Goal: Task Accomplishment & Management: Manage account settings

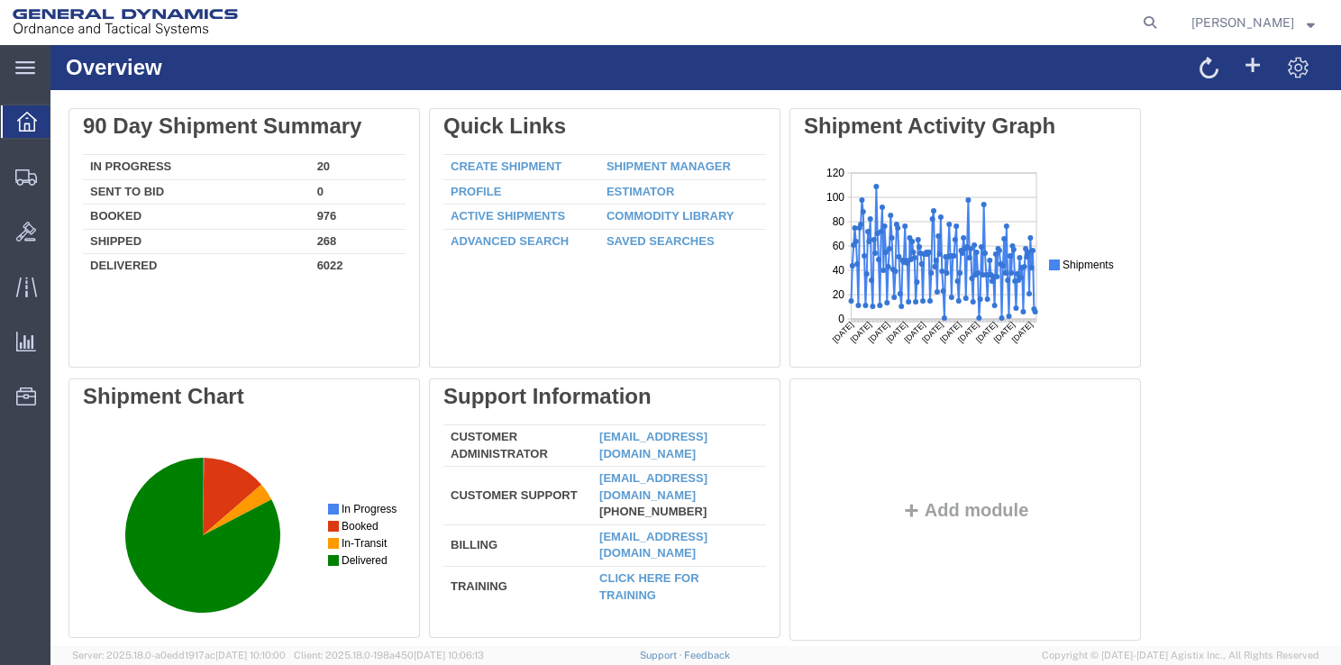
click at [35, 179] on icon at bounding box center [26, 177] width 22 height 16
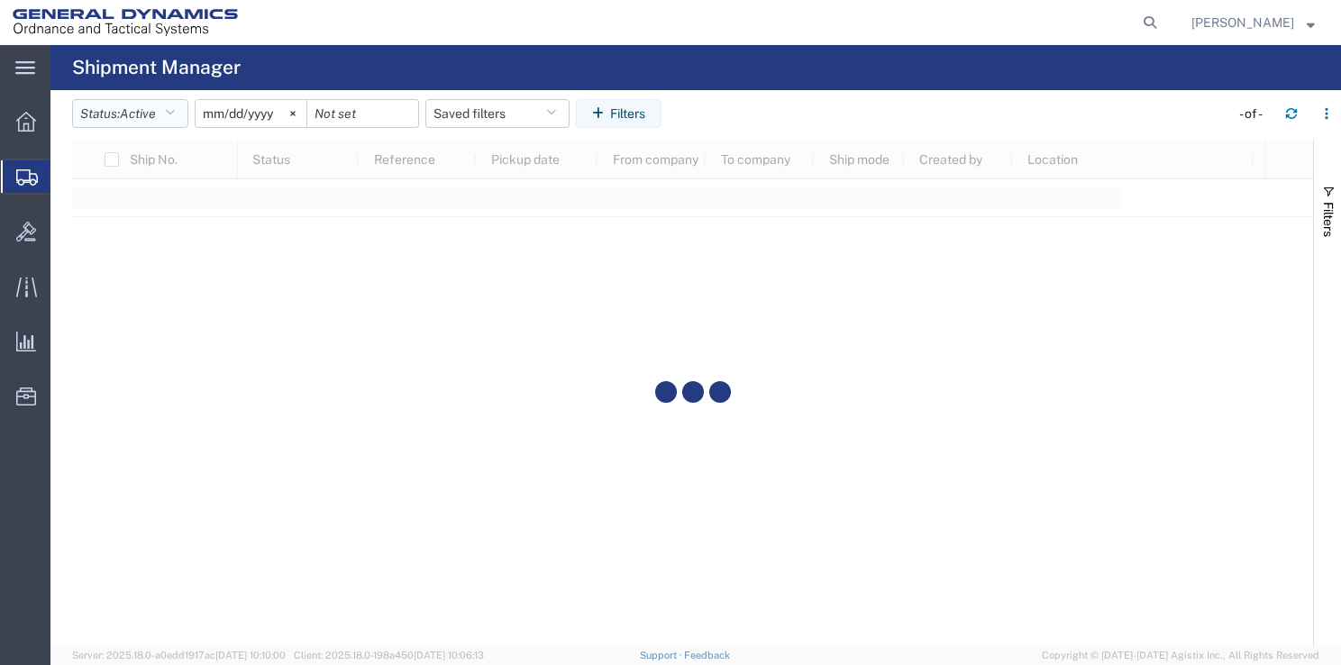
click at [164, 112] on button "Status: Active" at bounding box center [130, 113] width 116 height 29
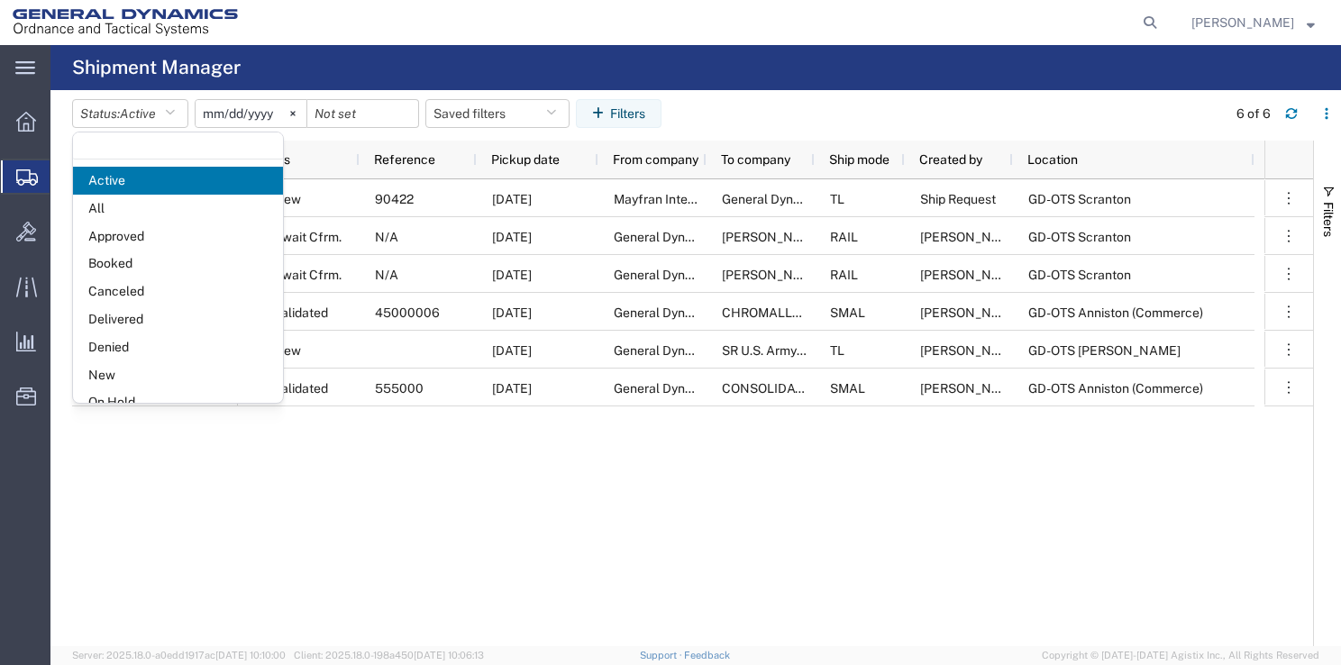
click at [119, 206] on span "All" at bounding box center [178, 209] width 210 height 28
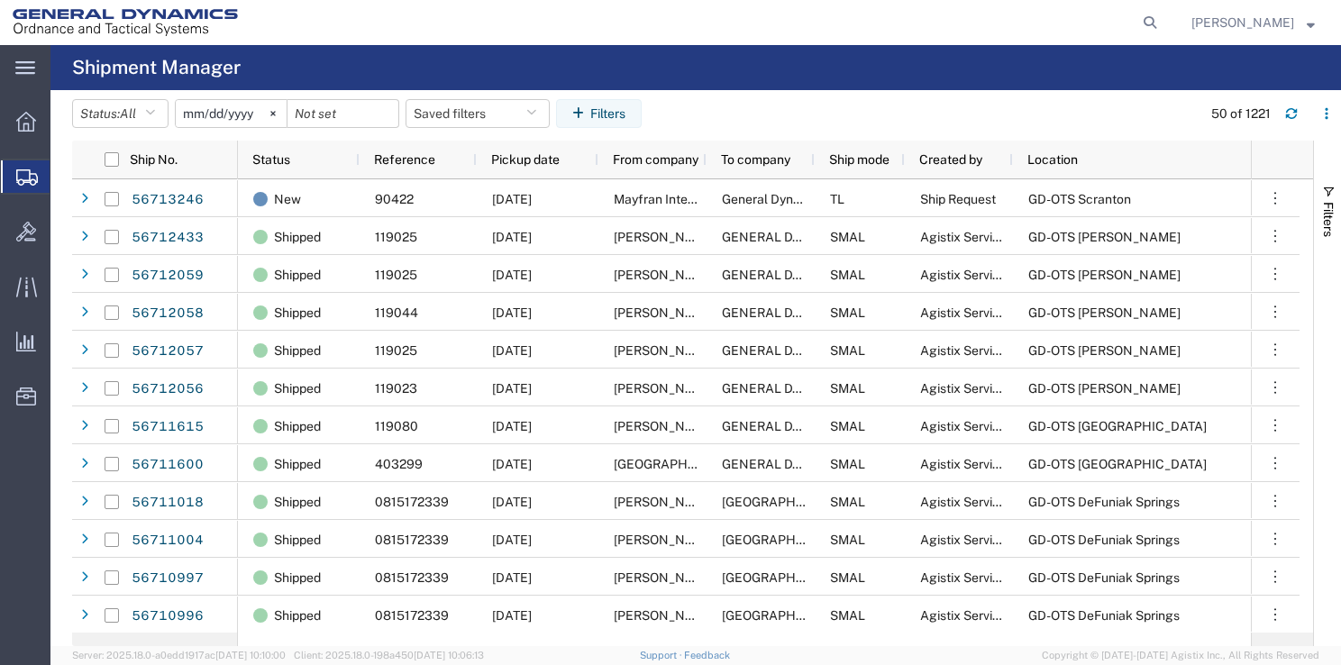
click at [269, 118] on svg-icon at bounding box center [273, 113] width 27 height 27
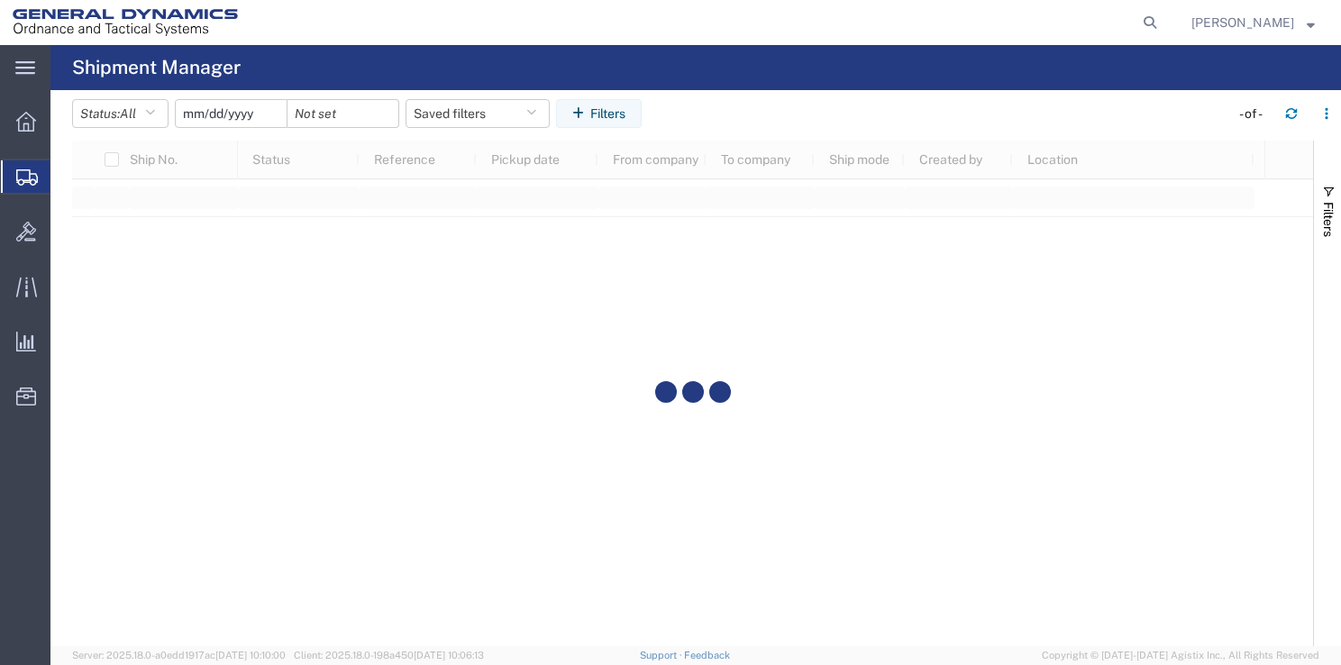
click at [253, 106] on input "date" at bounding box center [231, 113] width 111 height 27
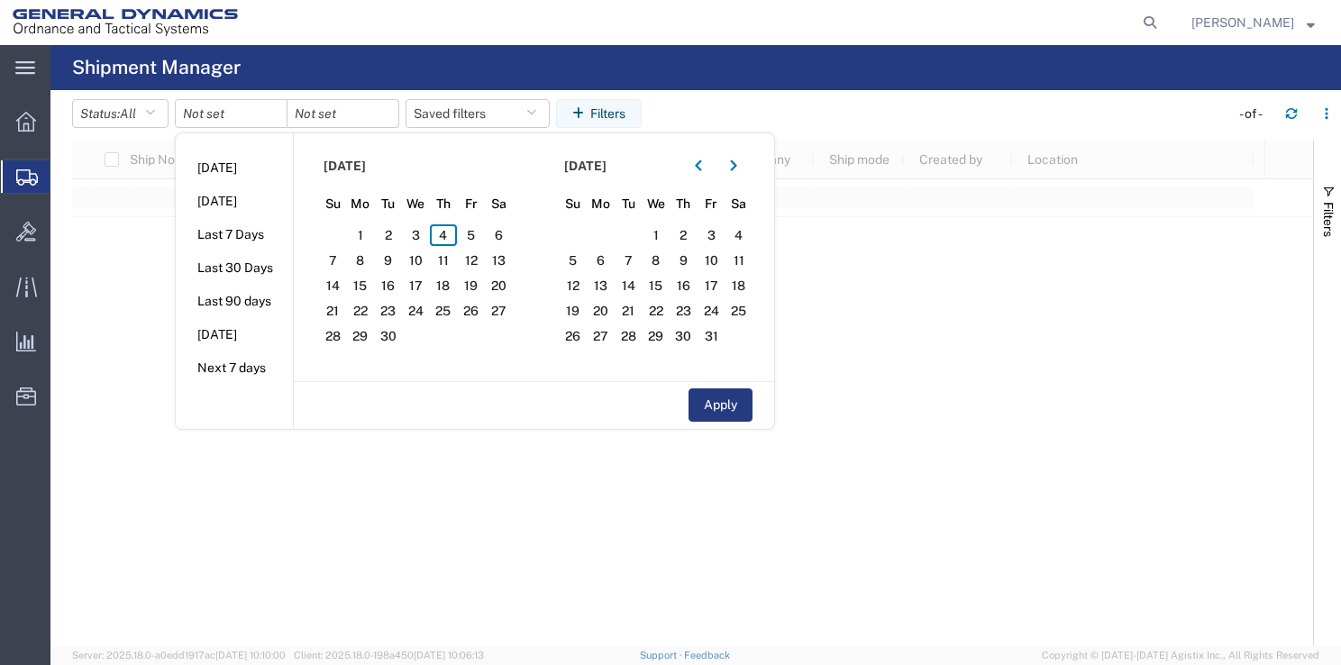
click at [702, 162] on icon "button" at bounding box center [698, 166] width 7 height 13
click at [480, 223] on section "[DATE] Su Mo Tu We Th Fr Sa 27 28 29 30 31 1 2 3 4 5 6 7 8 9 10 11 12 13 14 15 …" at bounding box center [414, 257] width 241 height 248
click at [476, 230] on span "1" at bounding box center [471, 235] width 28 height 22
click at [695, 233] on span "4" at bounding box center [684, 235] width 28 height 22
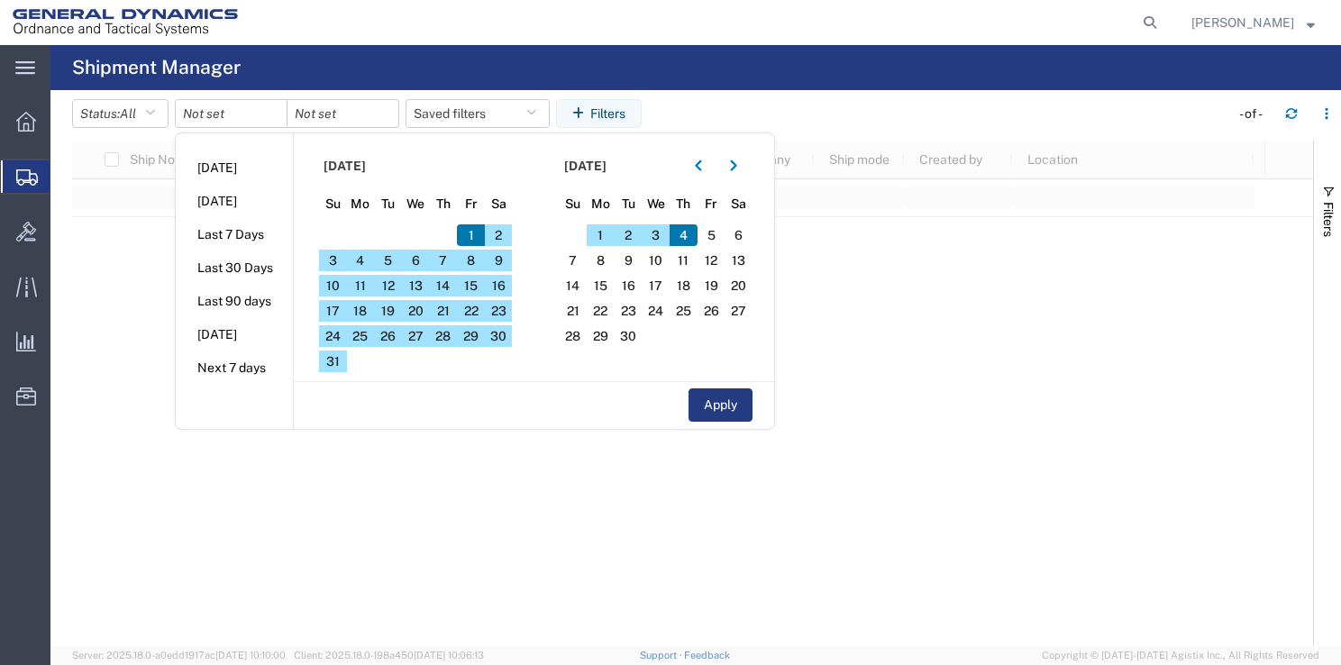
click at [743, 413] on button "Apply" at bounding box center [720, 404] width 64 height 33
type input "[DATE]"
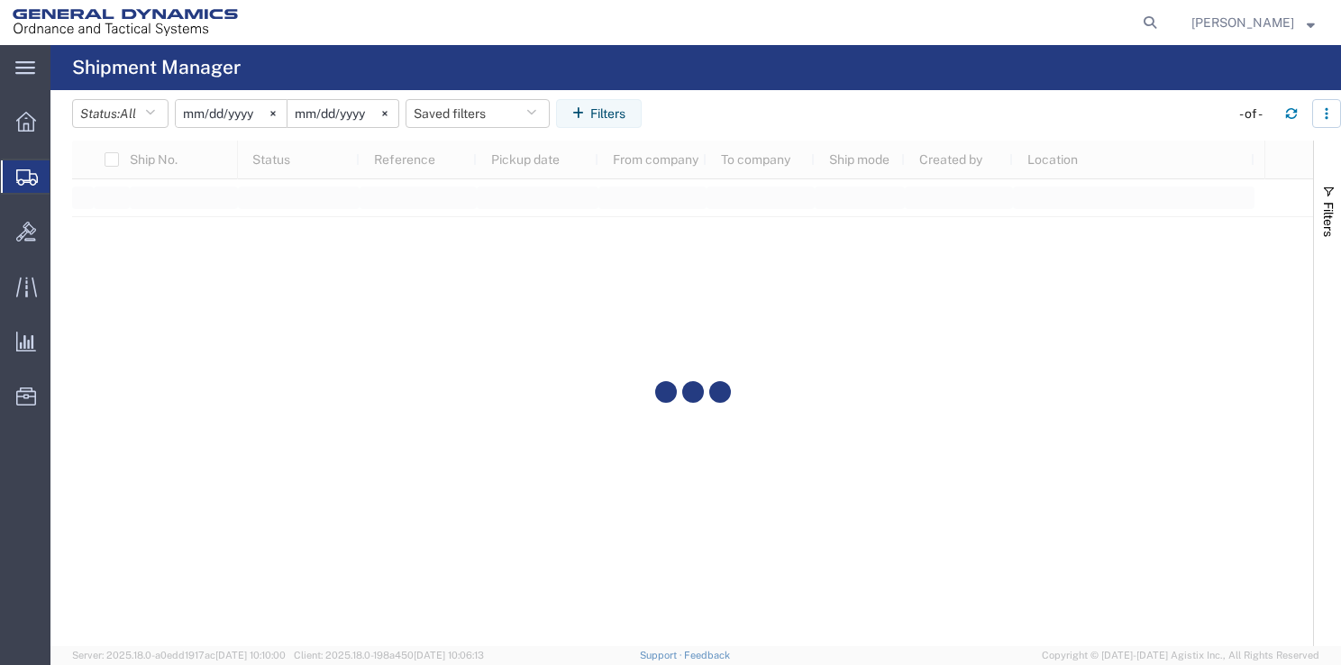
click at [1333, 114] on button "button" at bounding box center [1326, 113] width 29 height 29
drag, startPoint x: 984, startPoint y: 108, endPoint x: 666, endPoint y: 151, distance: 321.0
click at [935, 90] on header "Status: All Active All Approved Booked Canceled Delivered Denied New On Hold Pe…" at bounding box center [706, 115] width 1269 height 50
click at [625, 114] on button "Filters" at bounding box center [599, 113] width 86 height 29
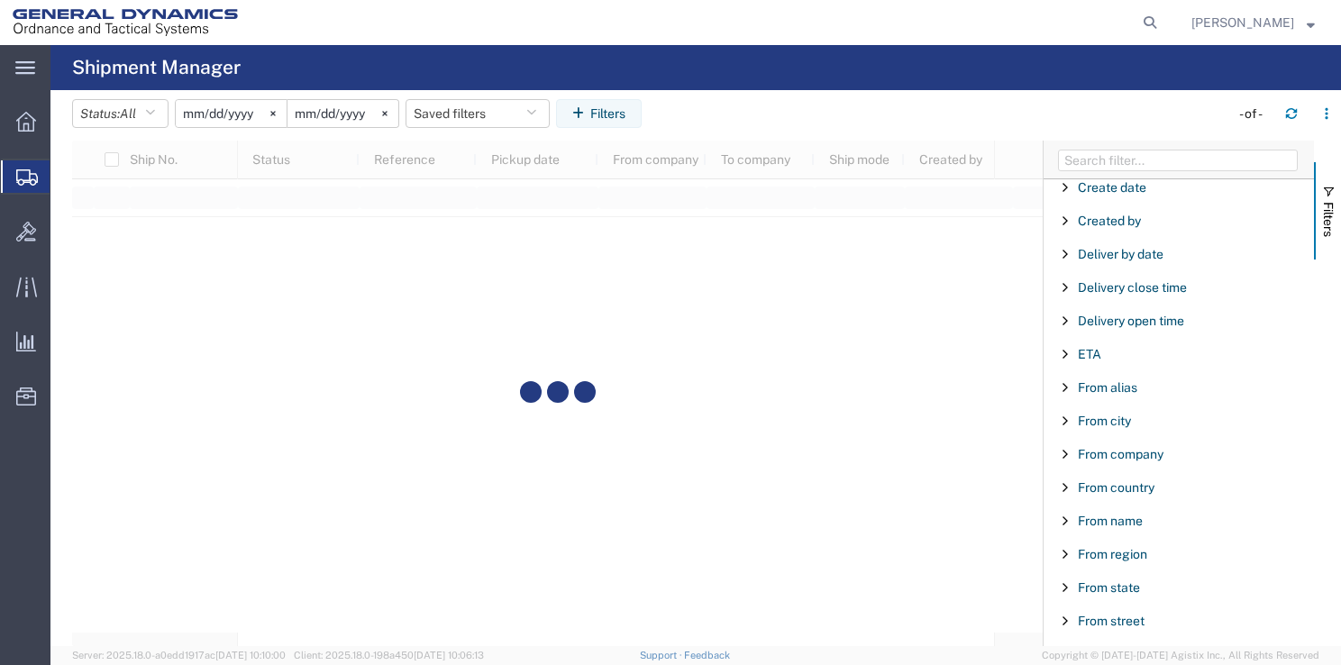
scroll to position [451, 0]
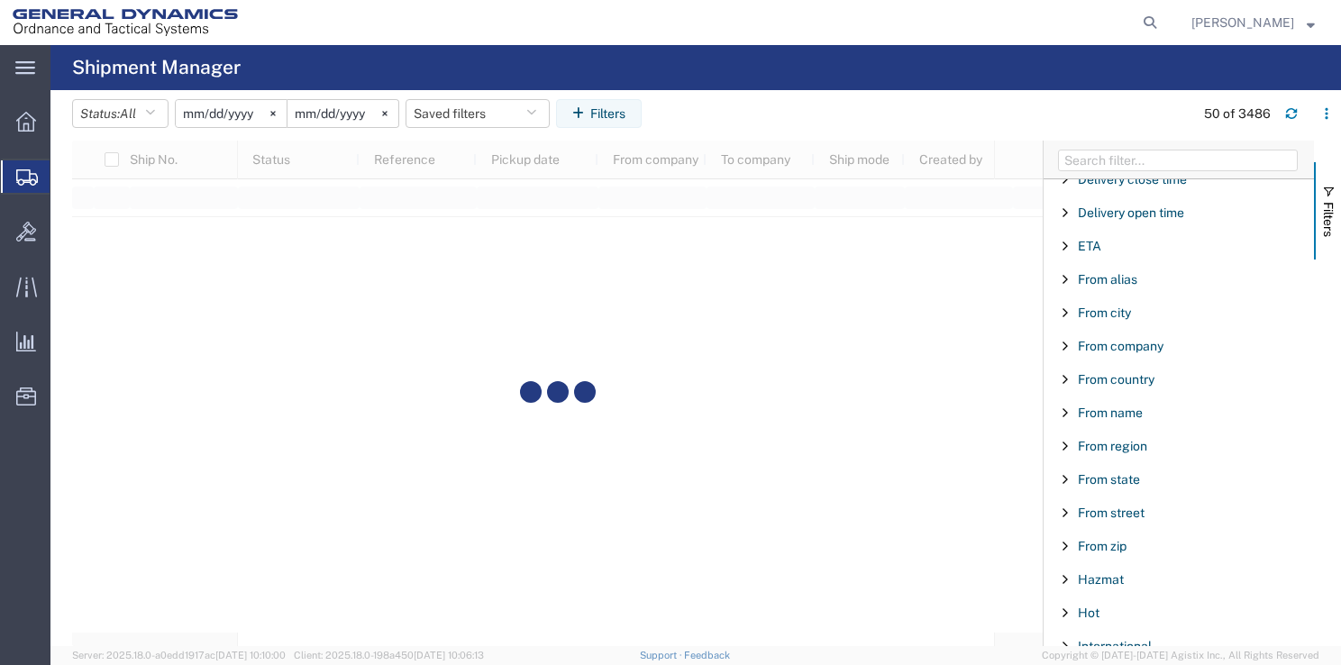
click at [1071, 474] on span "Filter List 66 Filters" at bounding box center [1065, 479] width 14 height 14
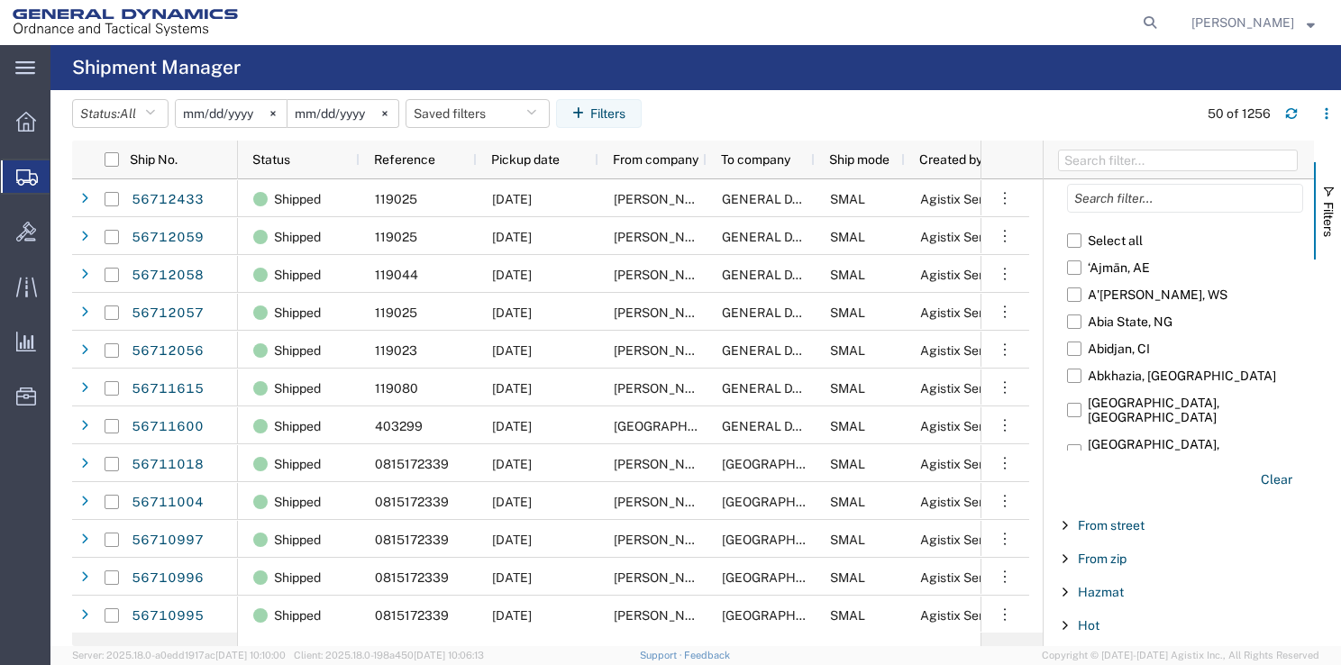
scroll to position [872, 0]
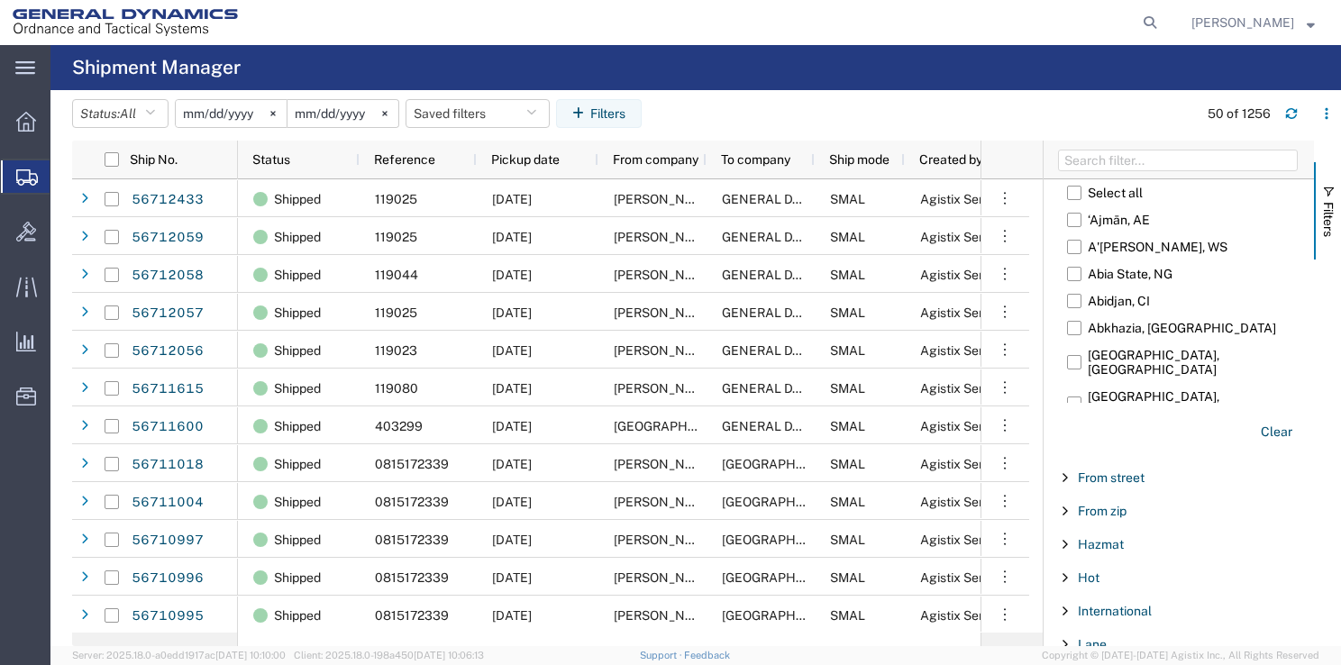
click at [1293, 352] on div "includes excludes Select all ‘Ajmān, AE A'[PERSON_NAME], WS [GEOGRAPHIC_DATA], …" at bounding box center [1185, 270] width 258 height 376
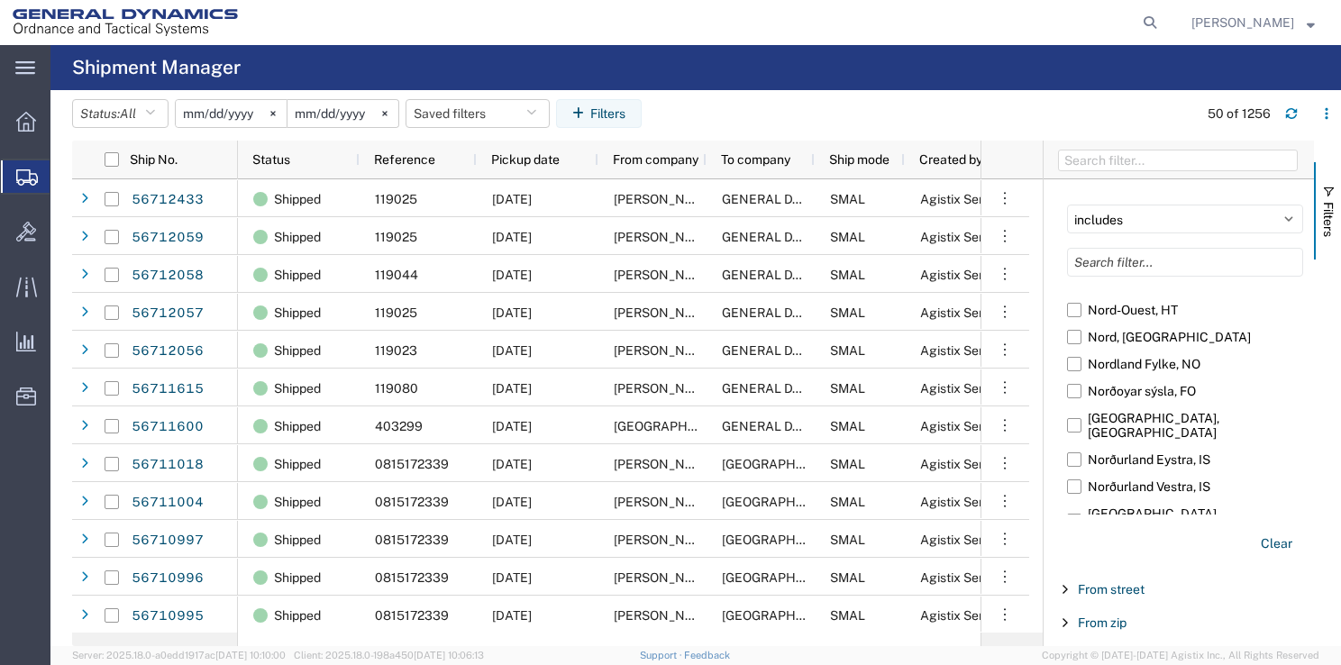
scroll to position [75529, 0]
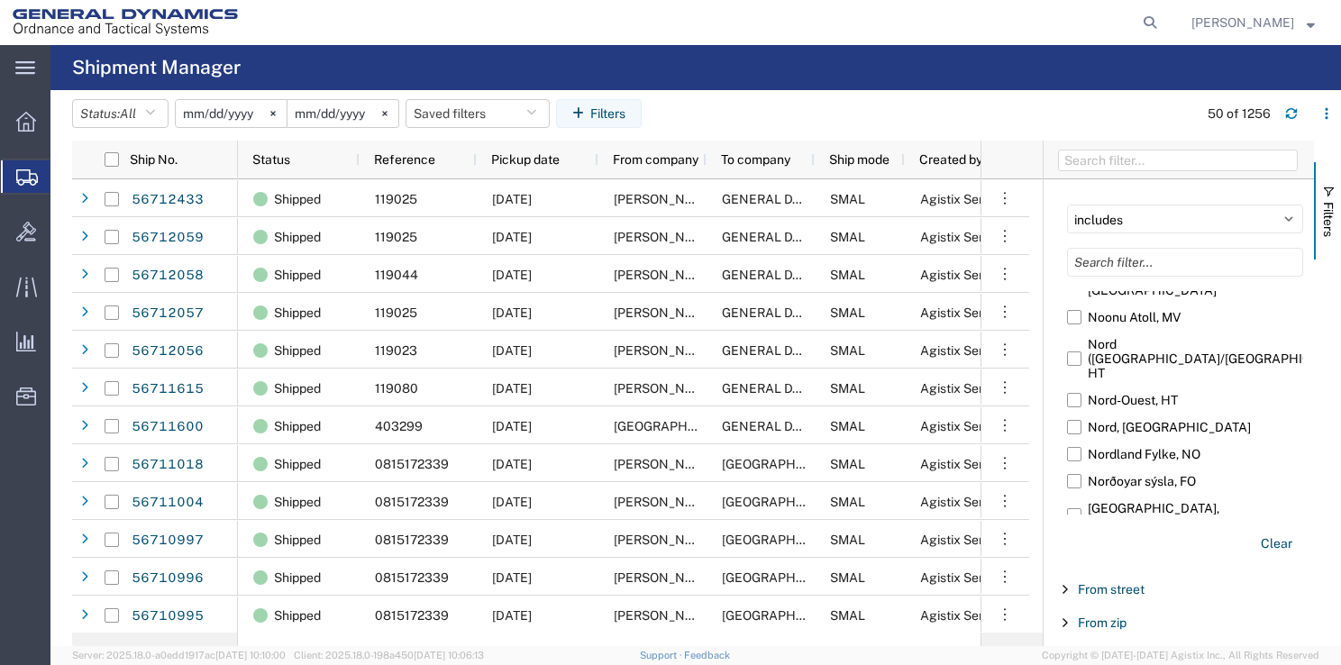
click at [0, 0] on input "[US_STATE], [GEOGRAPHIC_DATA]" at bounding box center [0, 0] width 0 height 0
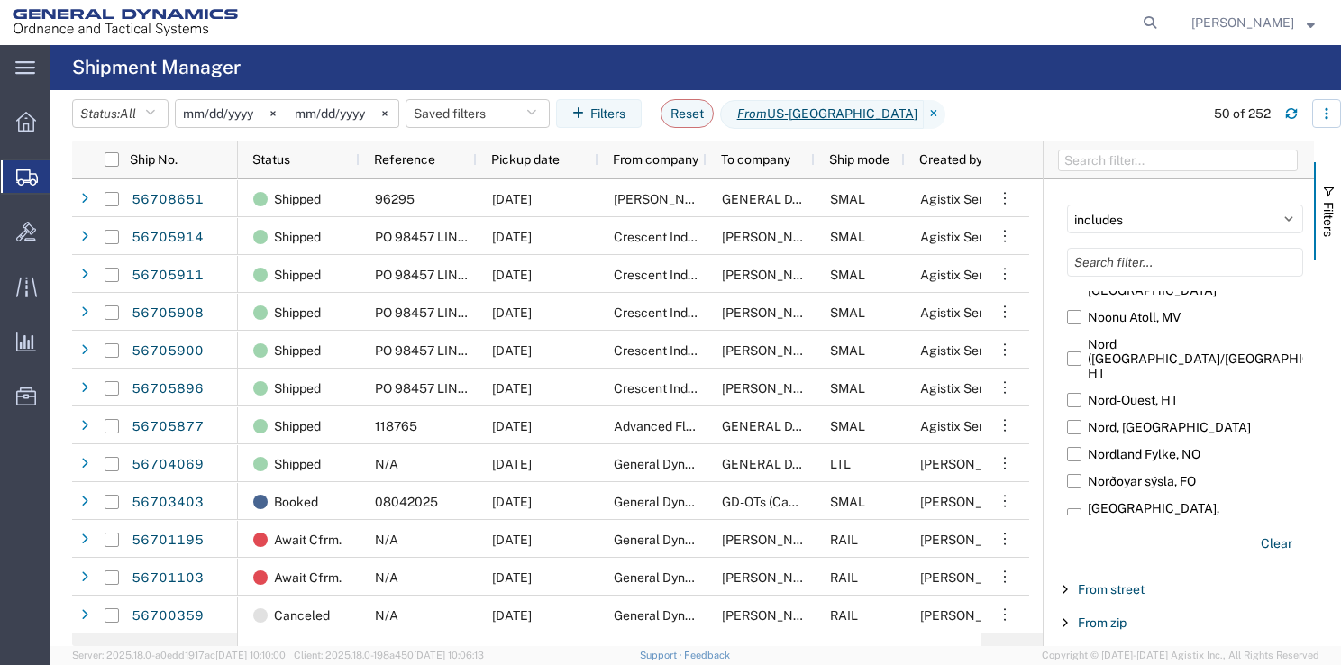
click at [1322, 113] on icon "button" at bounding box center [1326, 113] width 13 height 13
click at [1232, 150] on div "Download" at bounding box center [1233, 161] width 100 height 36
